Goal: Task Accomplishment & Management: Manage account settings

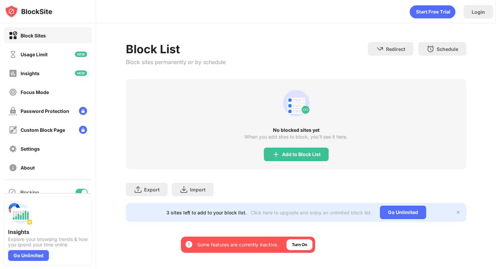
click at [291, 163] on div "No blocked sites yet When you add sites to block, you’ll see it here. Add to Bl…" at bounding box center [296, 124] width 340 height 90
click at [290, 152] on div "Add to Block List" at bounding box center [301, 154] width 38 height 5
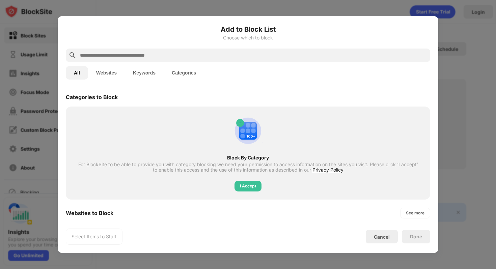
click at [187, 57] on input "text" at bounding box center [253, 55] width 348 height 8
click at [202, 58] on input "text" at bounding box center [253, 55] width 348 height 8
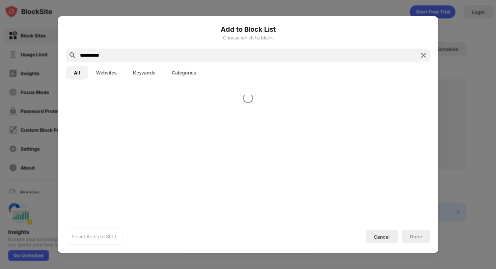
type input "**********"
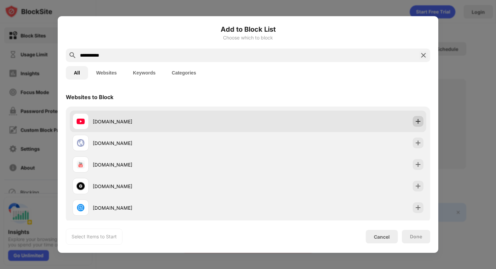
click at [421, 118] on div at bounding box center [417, 121] width 11 height 11
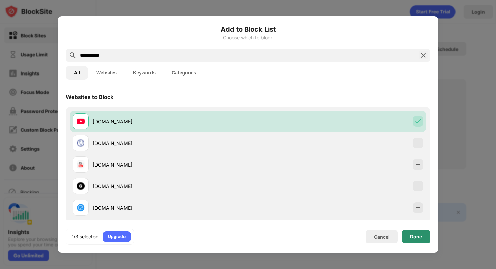
click at [423, 237] on div "Done" at bounding box center [416, 236] width 28 height 13
